Goal: Use online tool/utility: Use online tool/utility

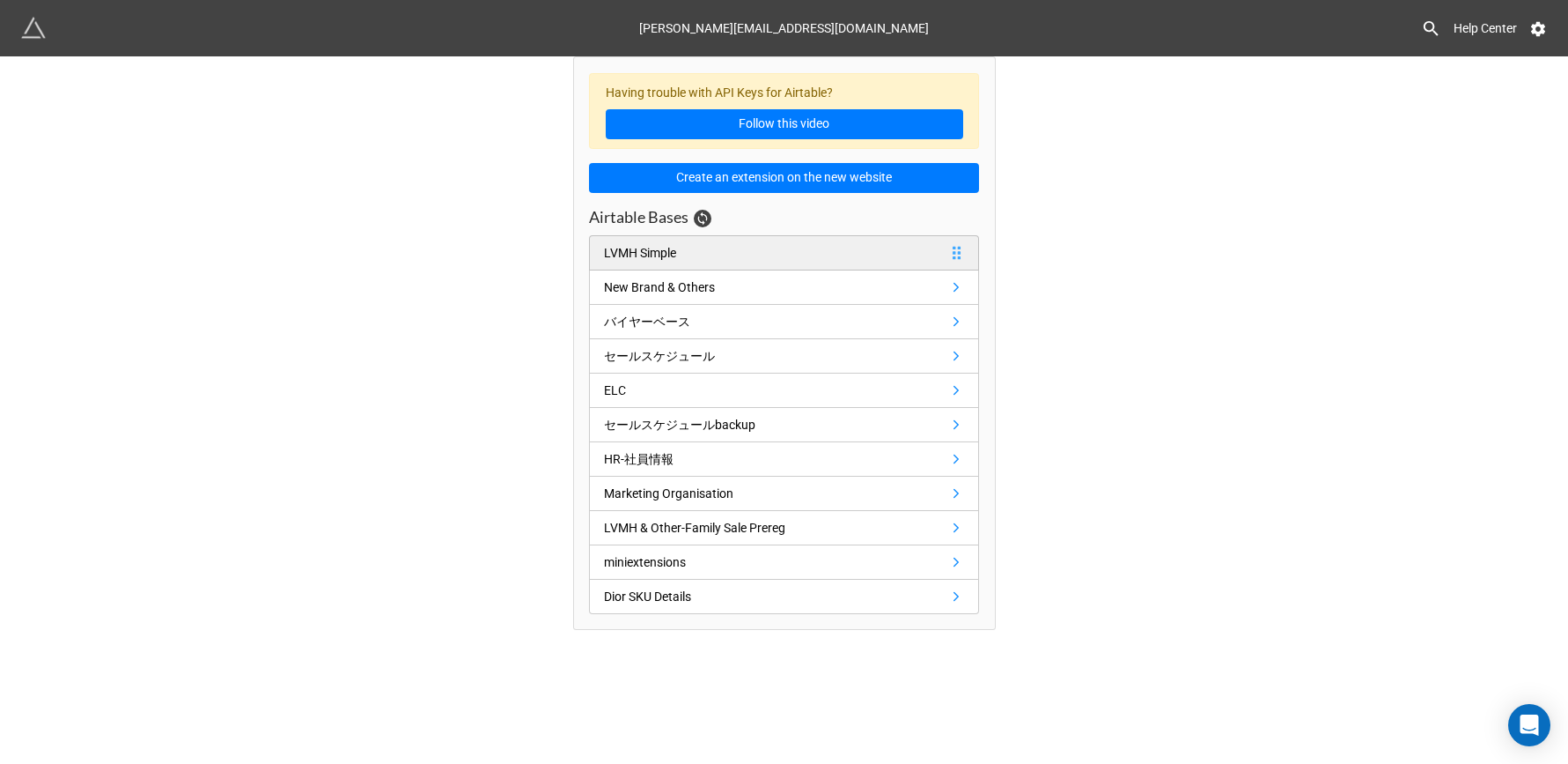
click at [683, 259] on div "LVMH Simple" at bounding box center [644, 252] width 79 height 19
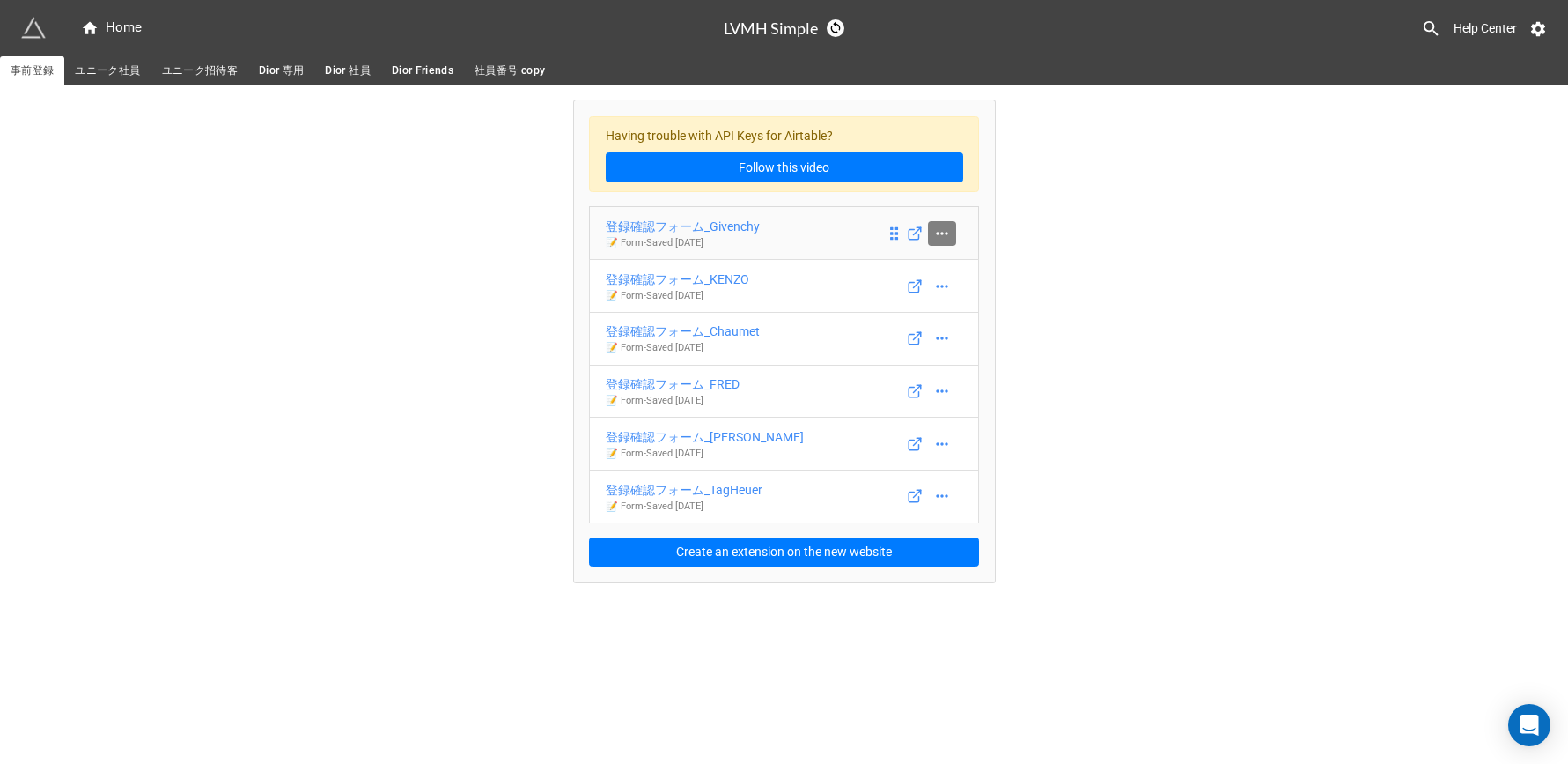
click at [945, 233] on icon at bounding box center [942, 233] width 11 height 3
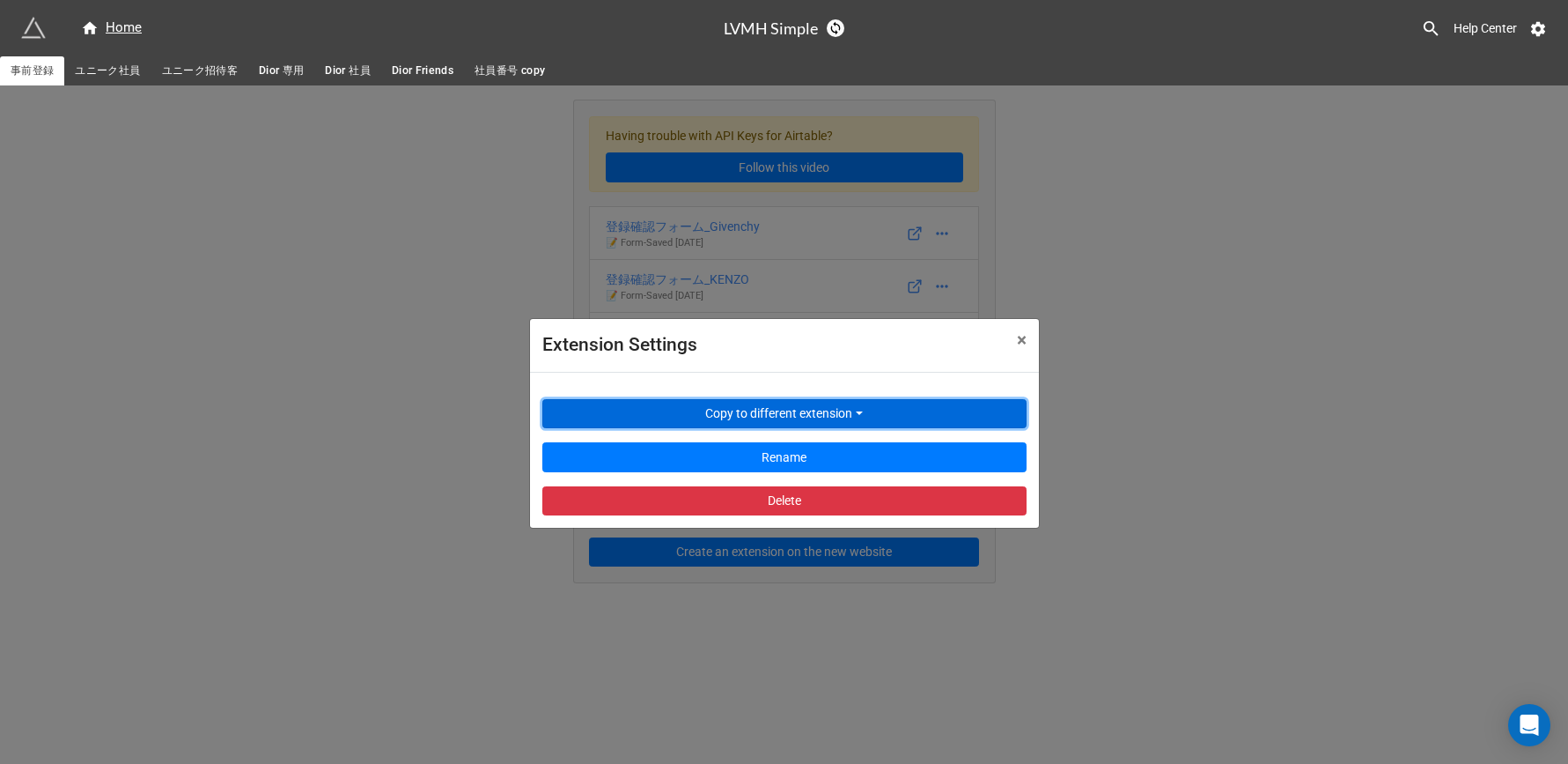
click at [830, 414] on button "Copy to different extension" at bounding box center [784, 413] width 484 height 30
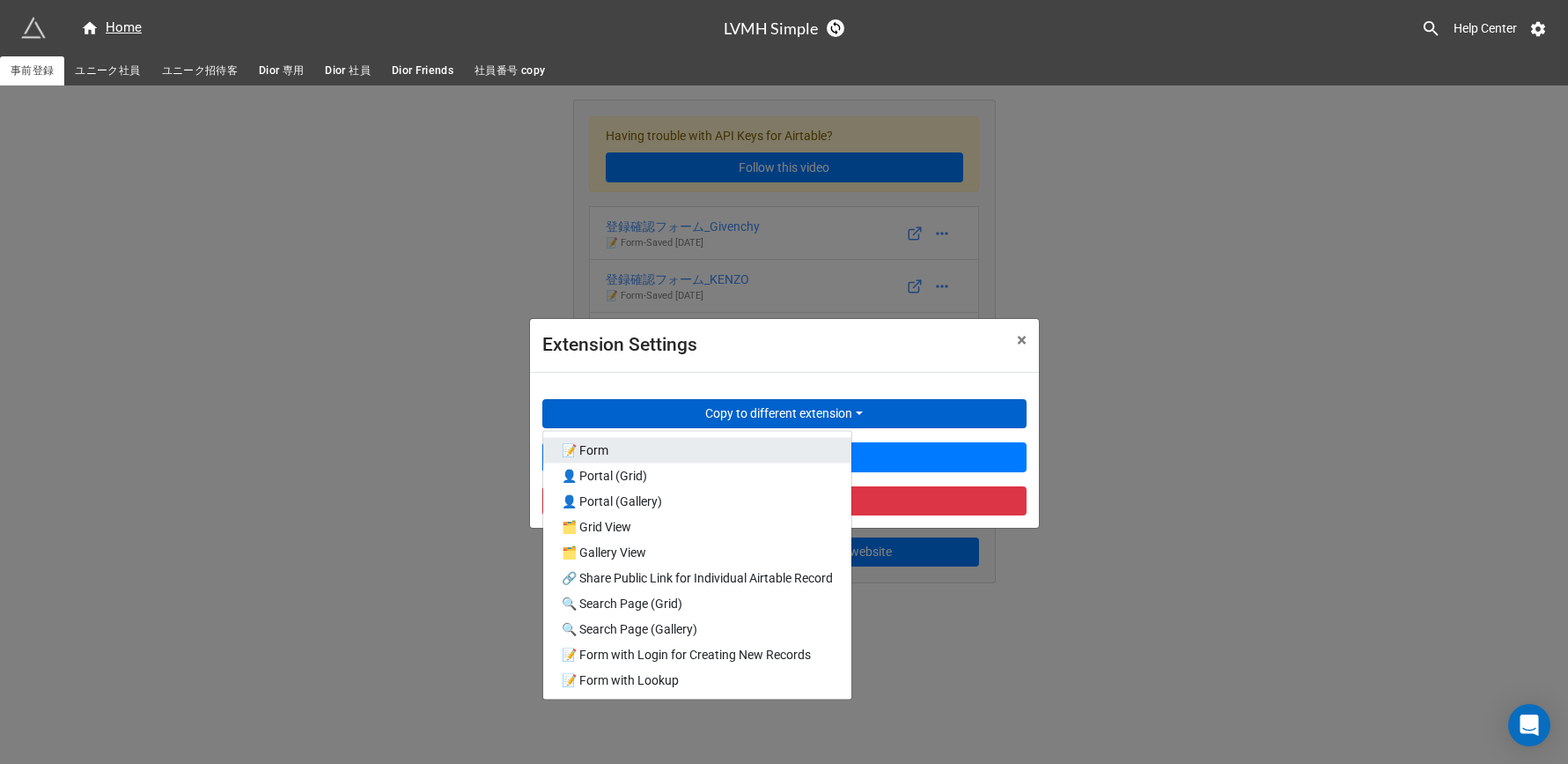
click at [757, 446] on link "📝 Form" at bounding box center [697, 450] width 308 height 26
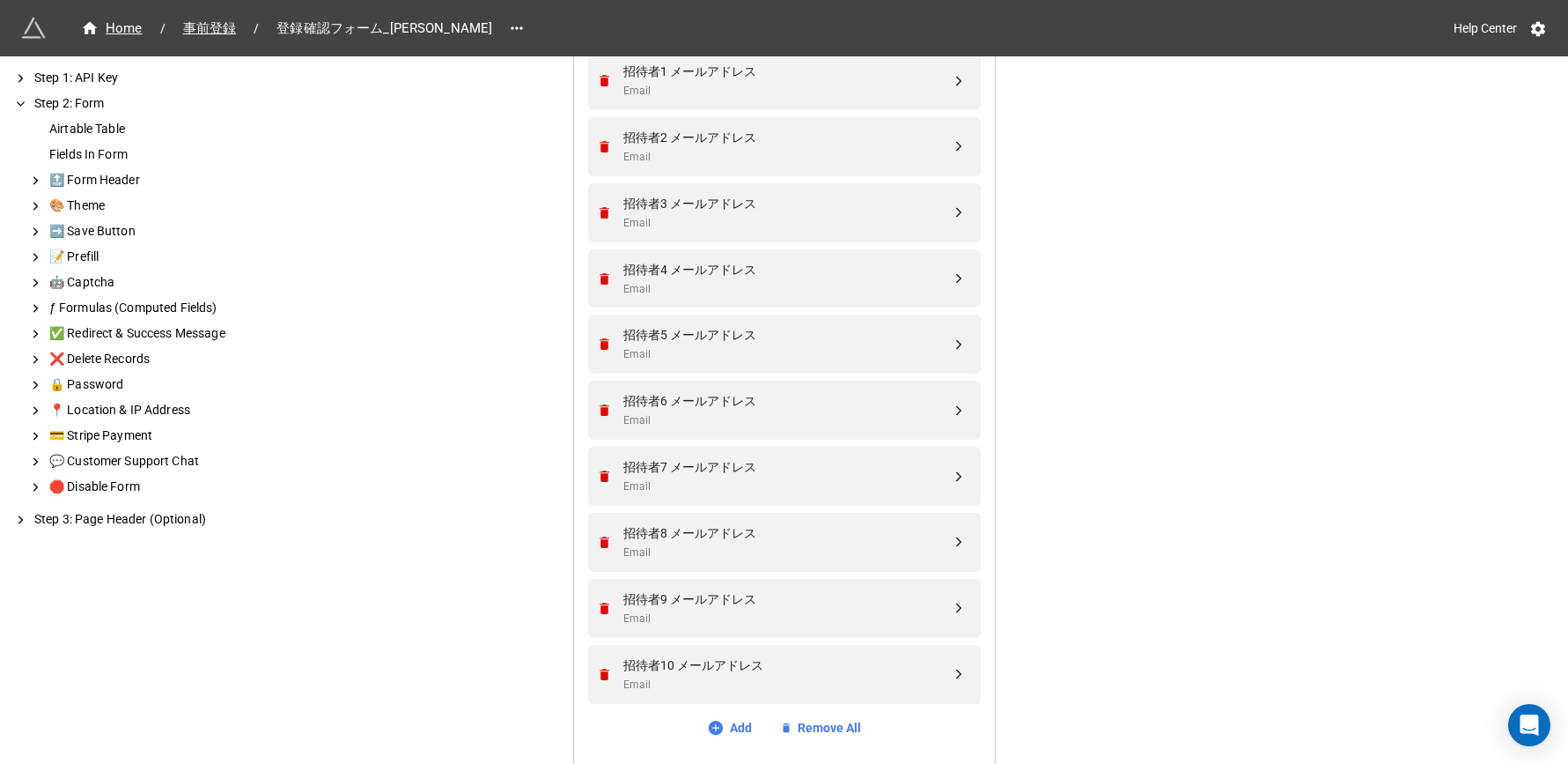
scroll to position [1185, 0]
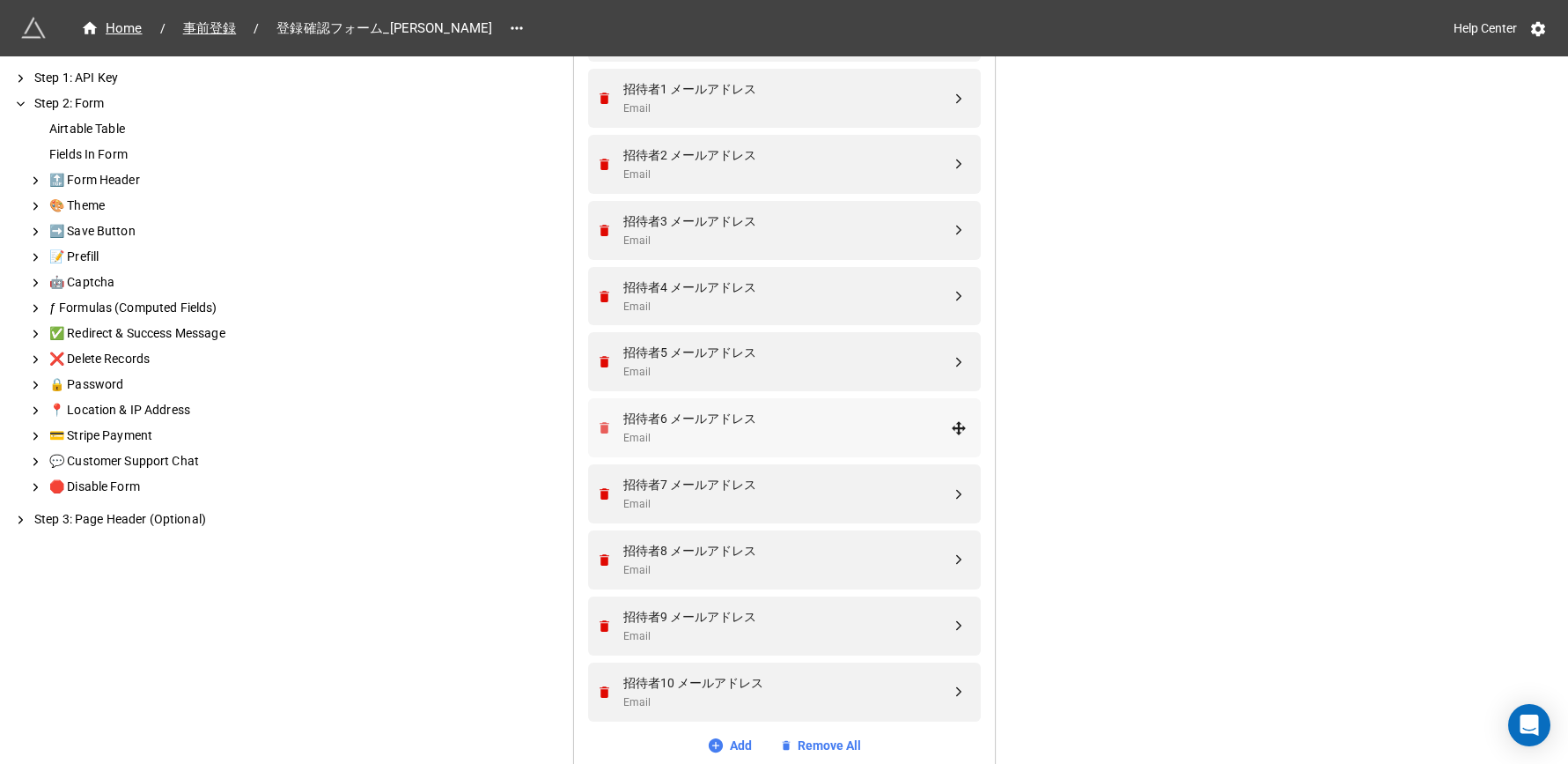
click at [597, 430] on icon "Remove" at bounding box center [604, 427] width 15 height 15
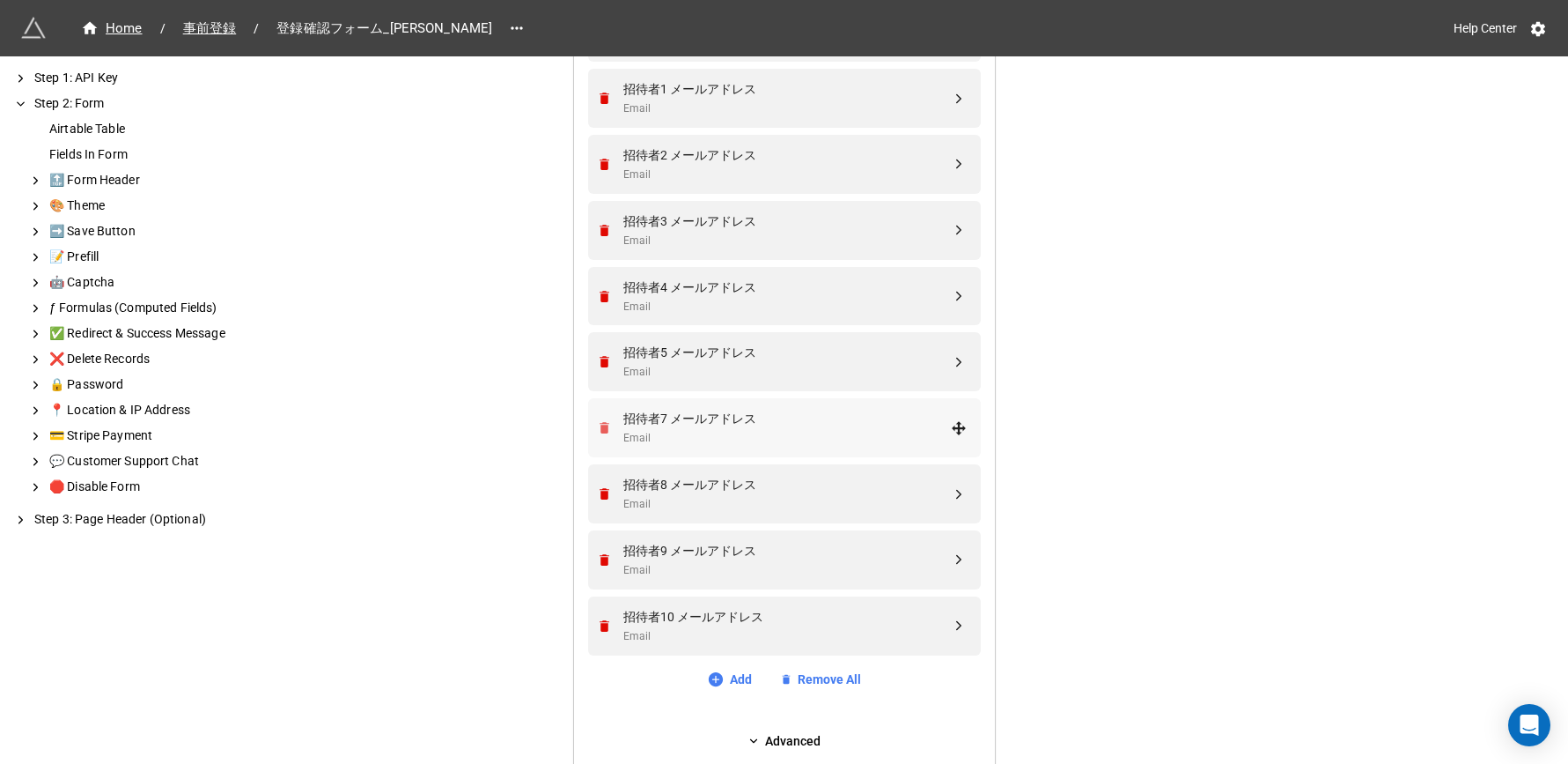
click at [600, 431] on icon "Remove" at bounding box center [604, 427] width 10 height 11
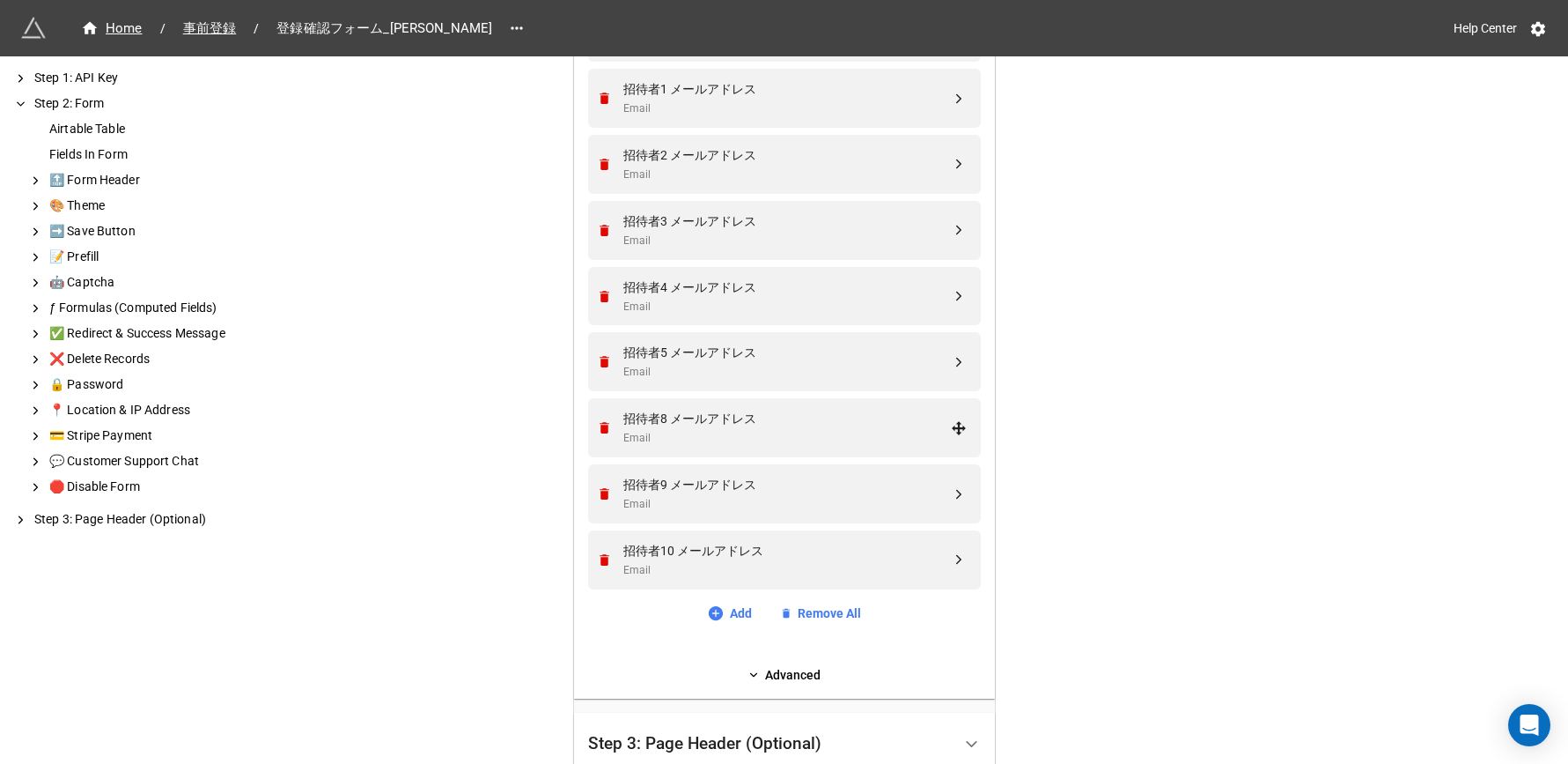
click at [600, 431] on icon "Remove" at bounding box center [604, 427] width 10 height 11
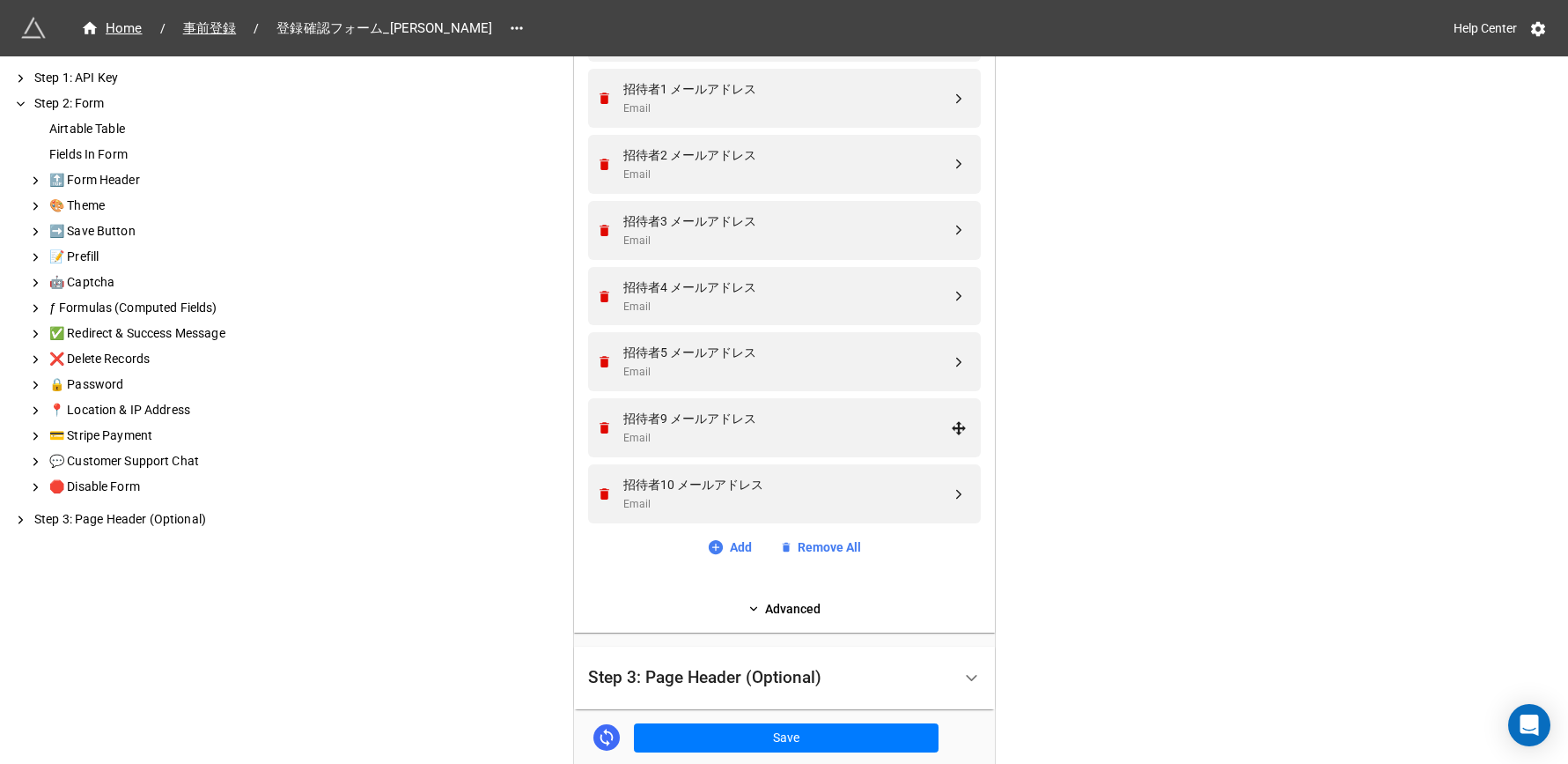
click at [600, 431] on icon "Remove" at bounding box center [604, 427] width 10 height 11
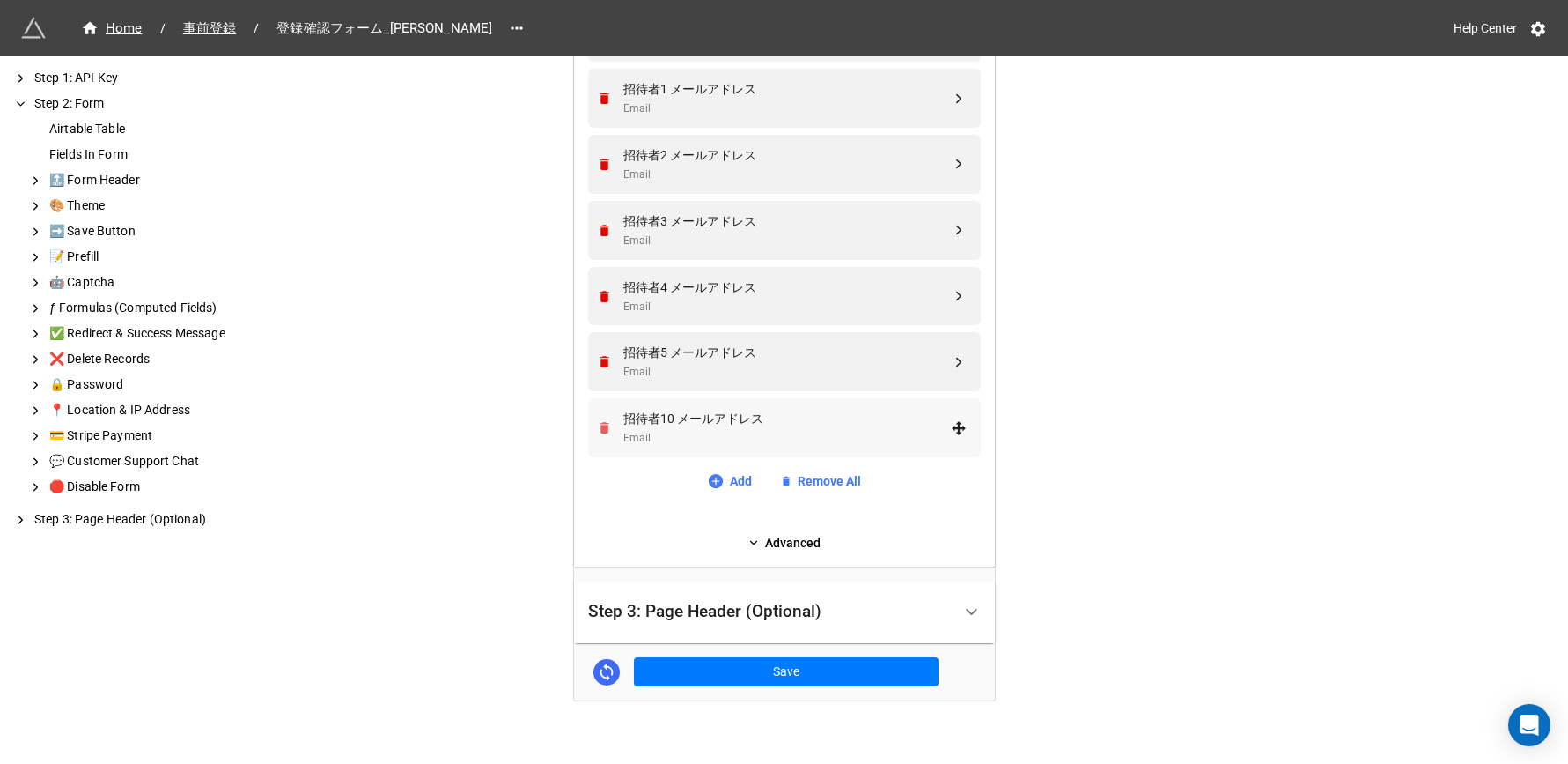
click at [600, 431] on icon "Remove" at bounding box center [604, 427] width 10 height 11
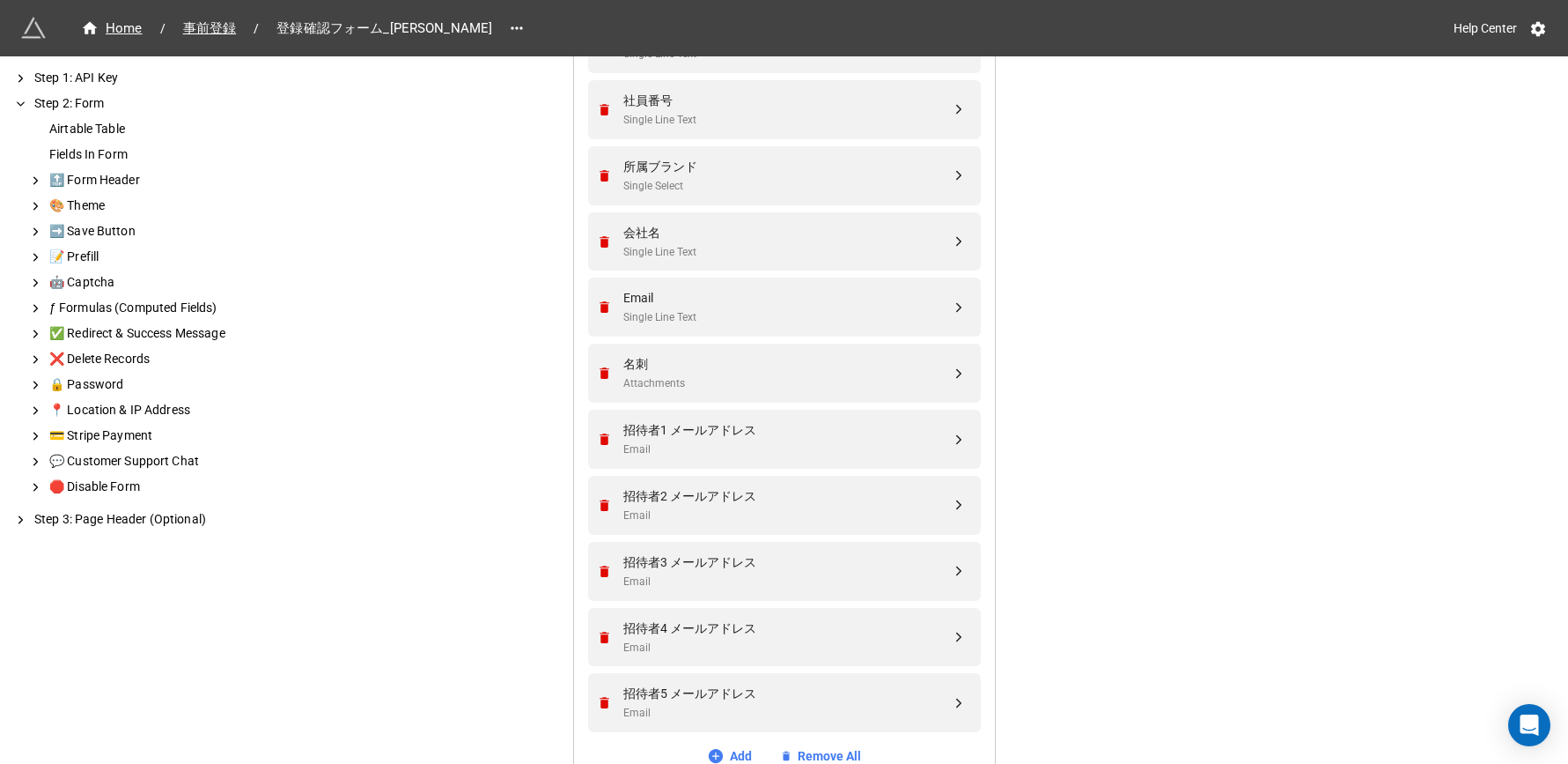
scroll to position [1142, 0]
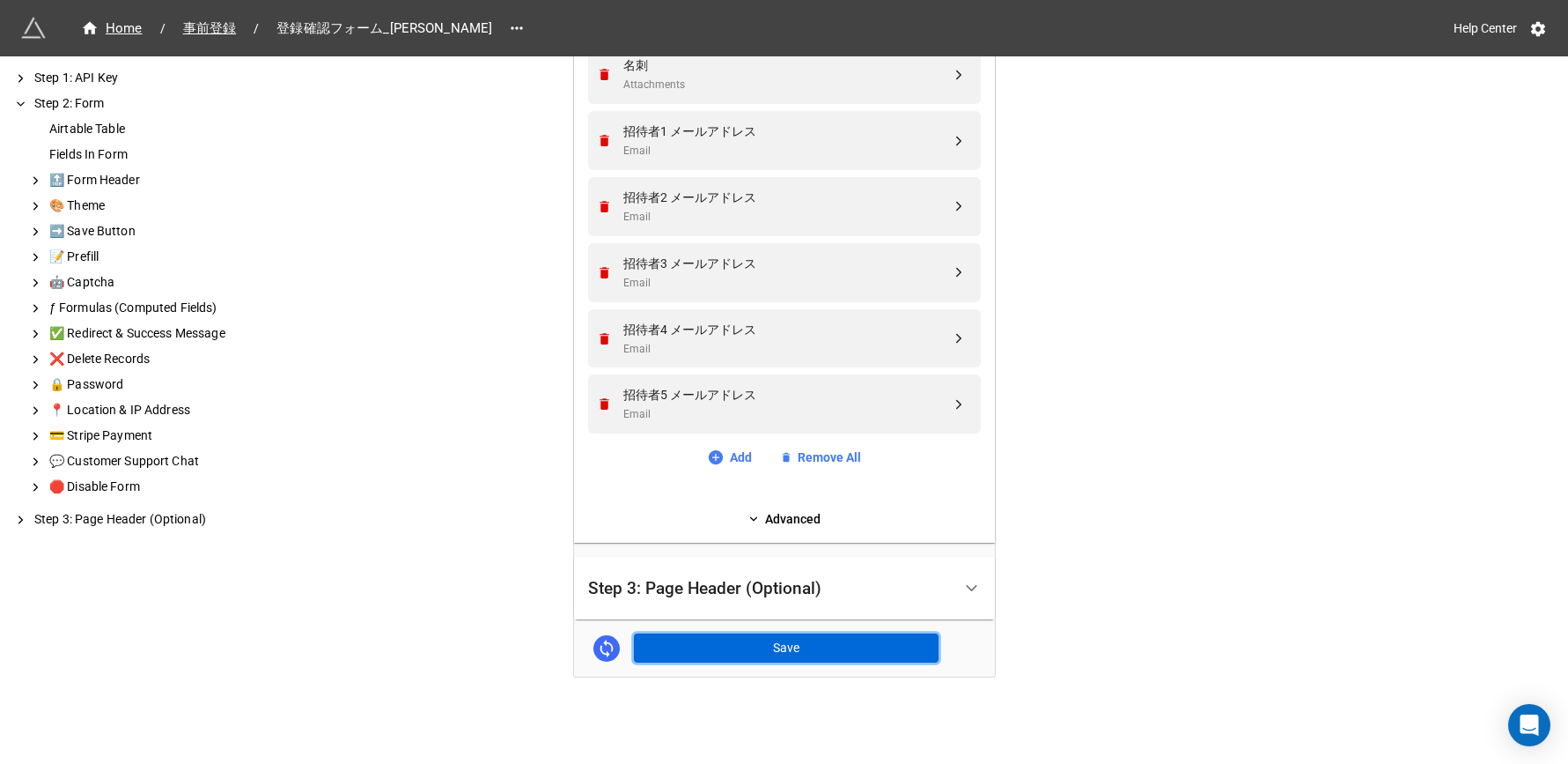
click at [846, 651] on button "Save" at bounding box center [786, 648] width 304 height 30
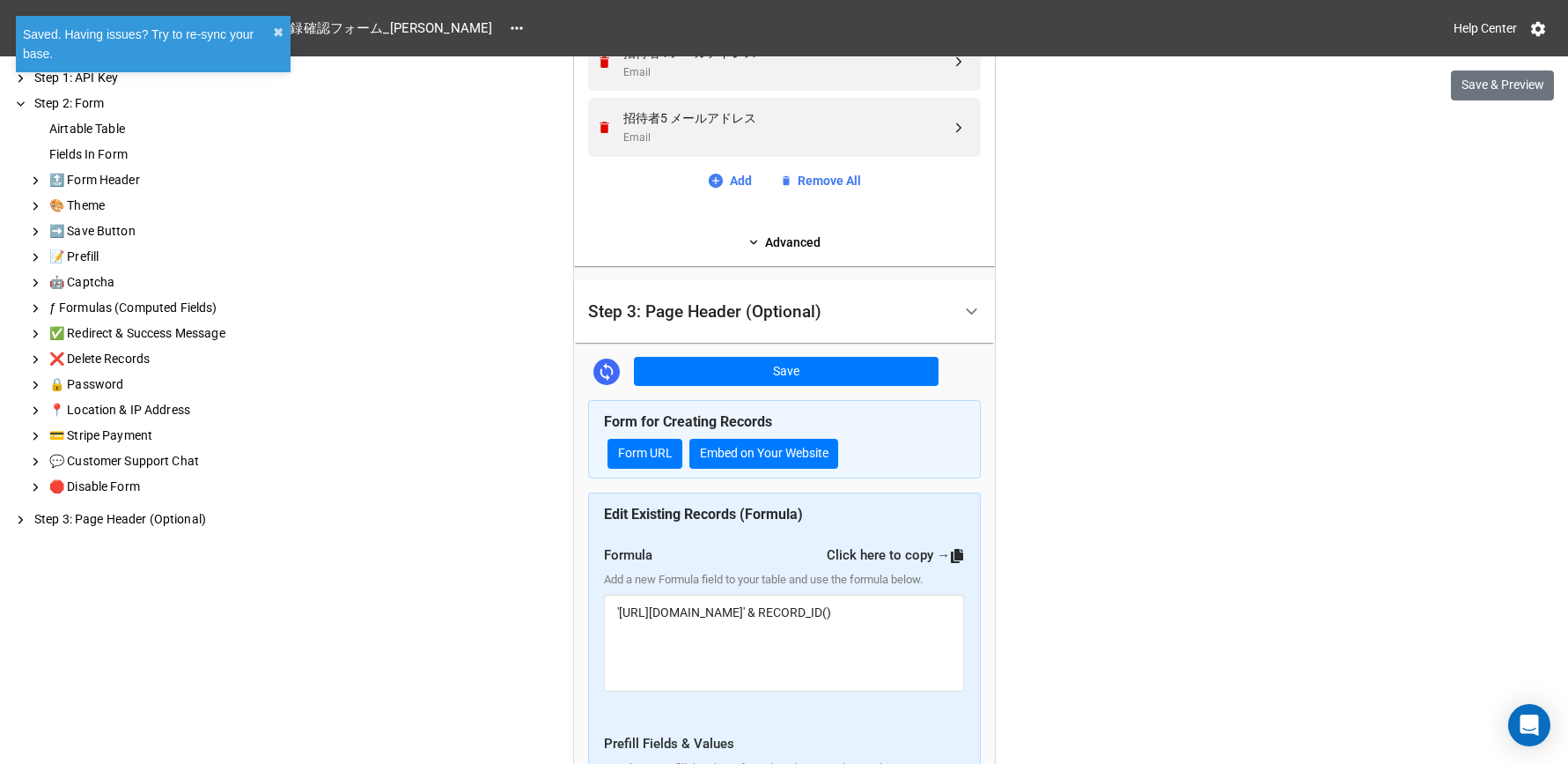
scroll to position [1602, 0]
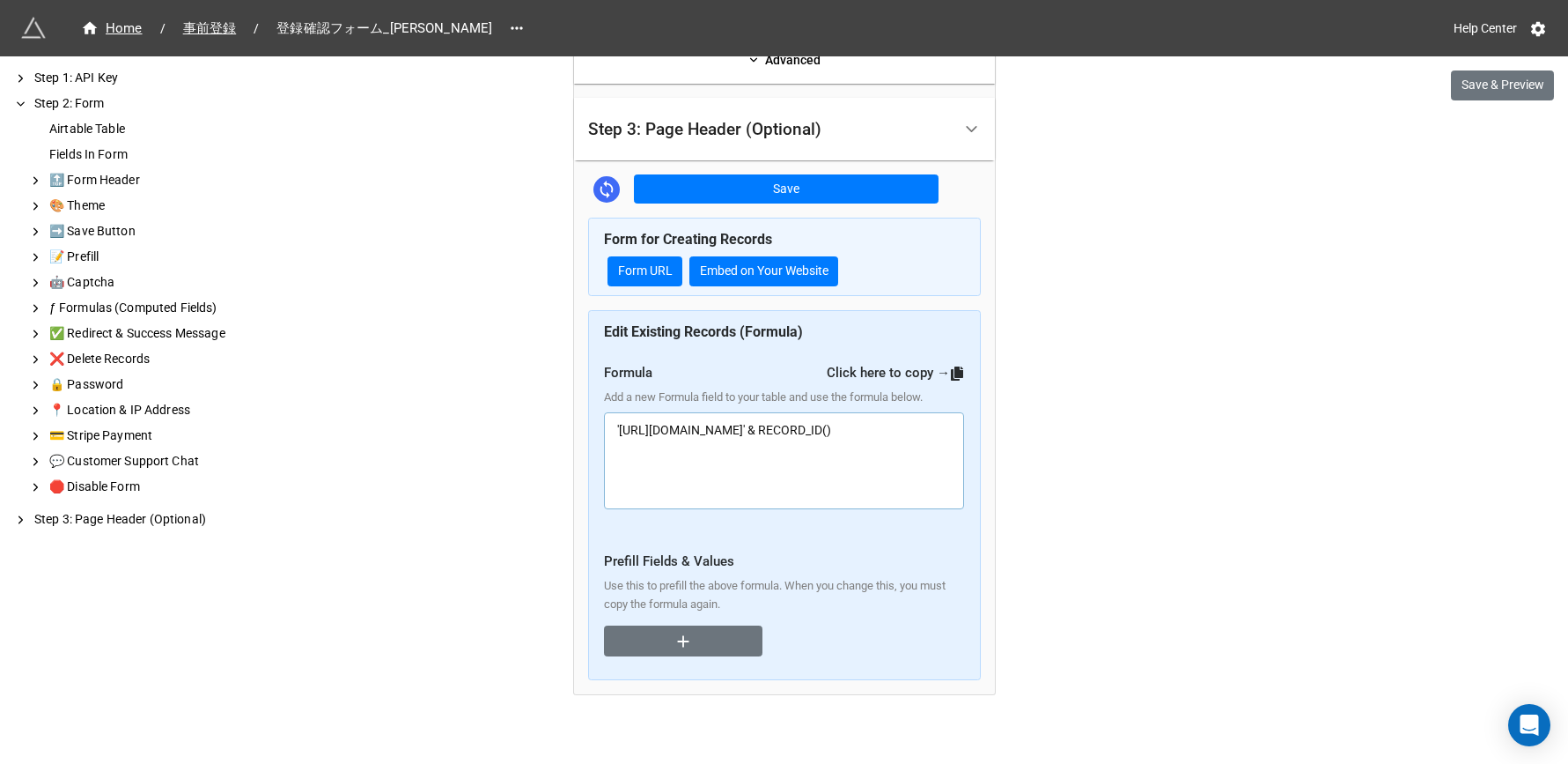
drag, startPoint x: 775, startPoint y: 449, endPoint x: 592, endPoint y: 433, distance: 183.7
click at [592, 433] on div "Edit Existing Records (Formula) Formula Click here to copy → Add a new Formula …" at bounding box center [785, 495] width 393 height 370
click at [774, 445] on textarea "'https://app.miniextensions.com/form/aLLTTLeSR3724dHKu7bt/' & RECORD_ID()" at bounding box center [784, 460] width 360 height 97
drag, startPoint x: 774, startPoint y: 443, endPoint x: 576, endPoint y: 422, distance: 199.1
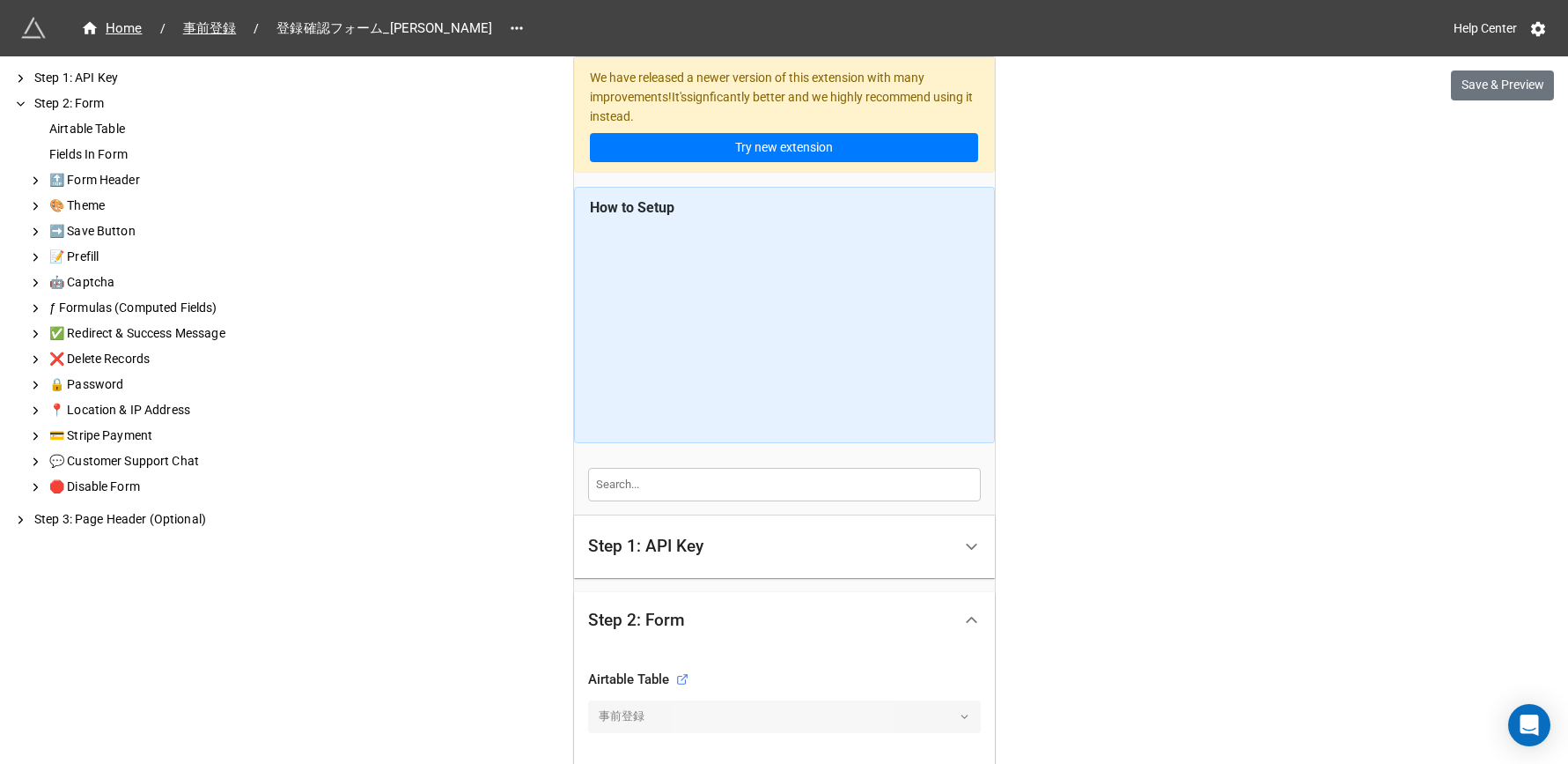
scroll to position [1602, 0]
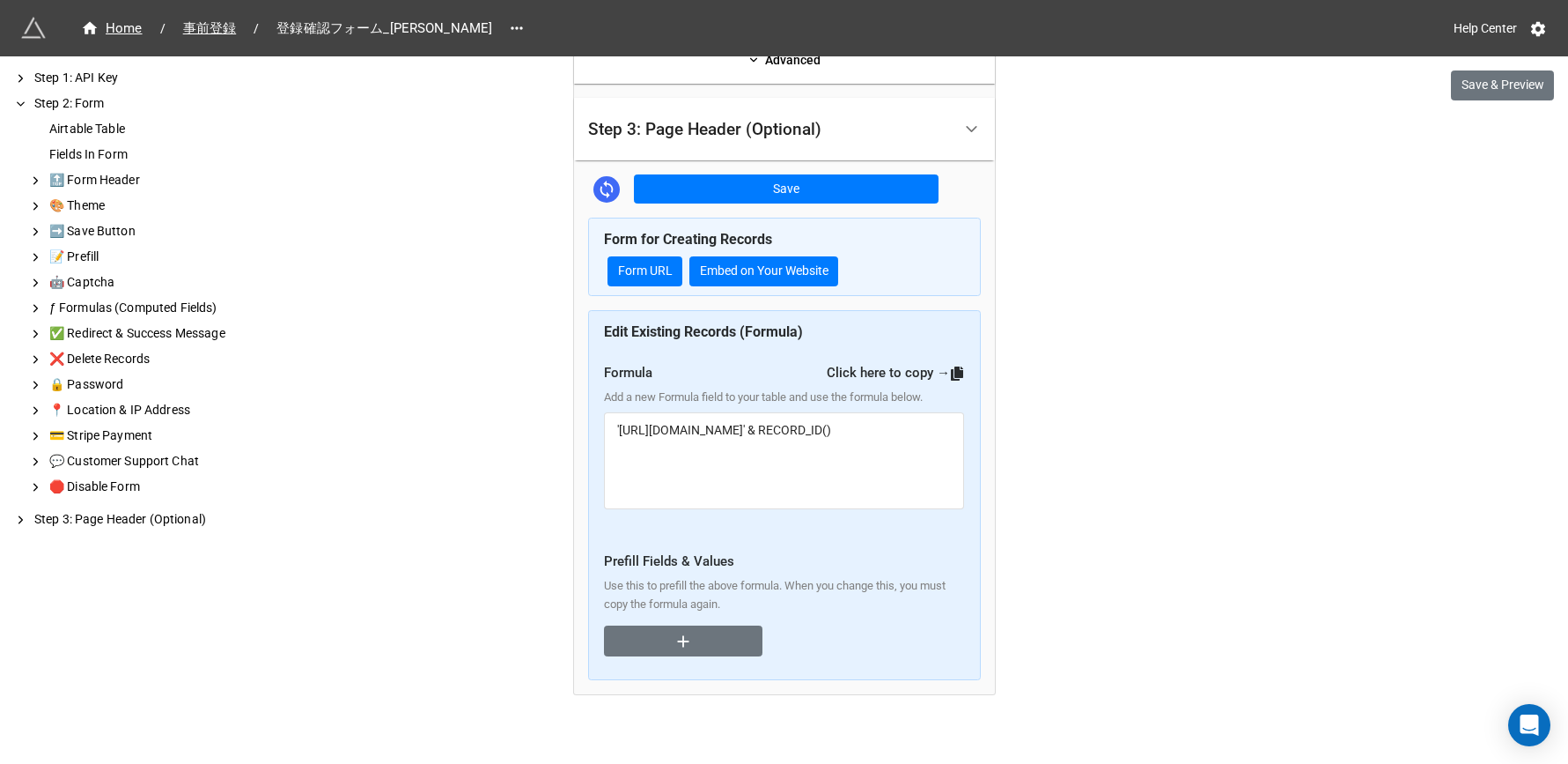
click at [753, 473] on textarea "'[URL][DOMAIN_NAME]' & RECORD_ID()" at bounding box center [784, 460] width 360 height 97
drag, startPoint x: 753, startPoint y: 438, endPoint x: 558, endPoint y: 412, distance: 196.7
